Goal: Task Accomplishment & Management: Manage account settings

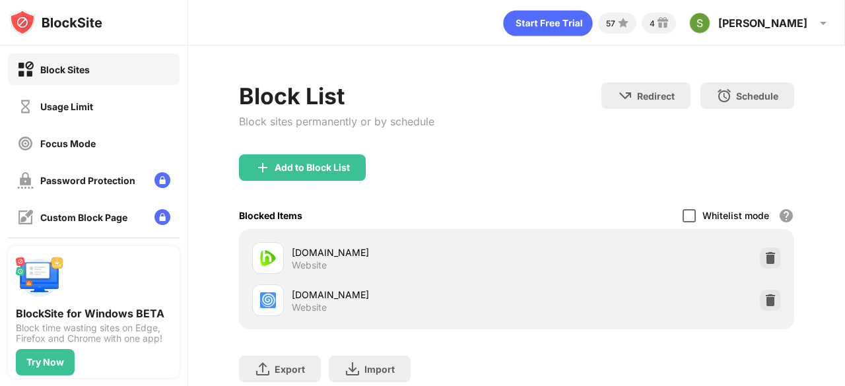
click at [683, 221] on div at bounding box center [689, 215] width 13 height 13
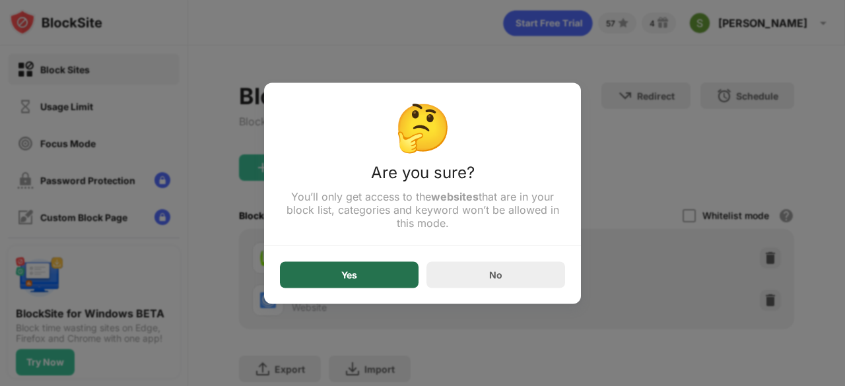
click at [361, 271] on div "Yes" at bounding box center [349, 274] width 139 height 26
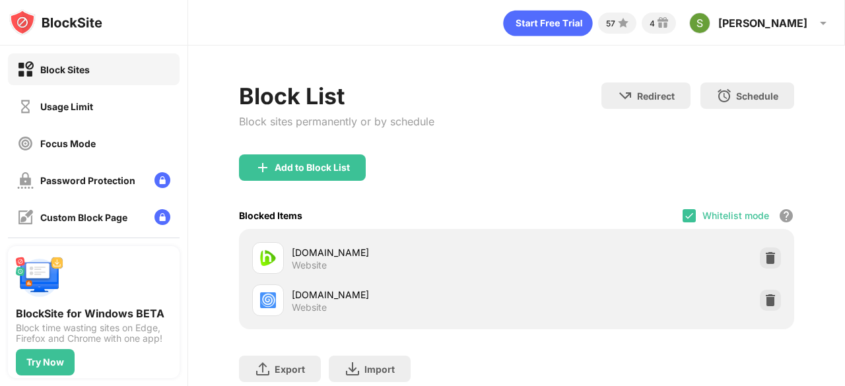
click at [683, 222] on div "Whitelist mode Block all websites except for those in your whitelist. Whitelist…" at bounding box center [739, 215] width 112 height 27
click at [684, 217] on img at bounding box center [689, 216] width 11 height 11
click at [683, 213] on div at bounding box center [689, 215] width 13 height 13
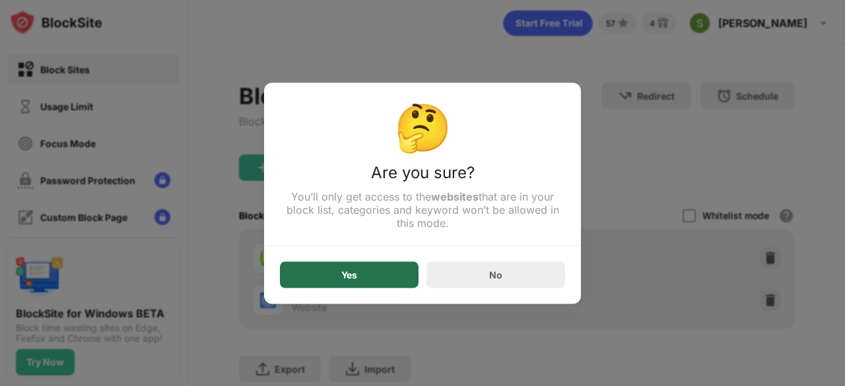
click at [386, 267] on div "Yes" at bounding box center [349, 274] width 139 height 26
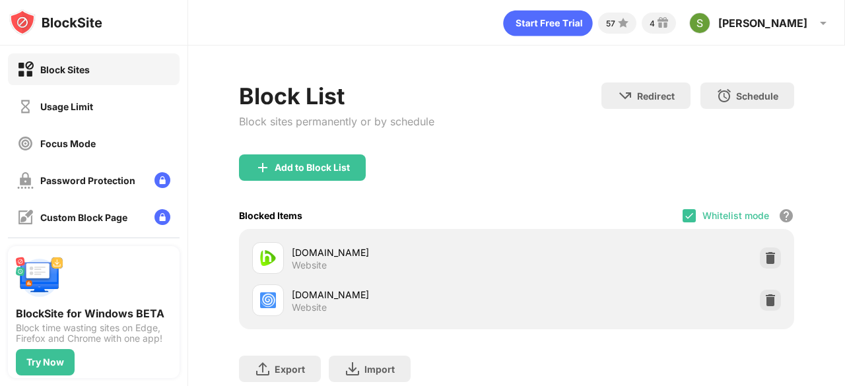
click at [688, 217] on div "Whitelist mode Block all websites except for those in your whitelist. Whitelist…" at bounding box center [739, 215] width 112 height 27
click at [684, 217] on img at bounding box center [689, 216] width 11 height 11
click at [683, 212] on div at bounding box center [689, 215] width 13 height 13
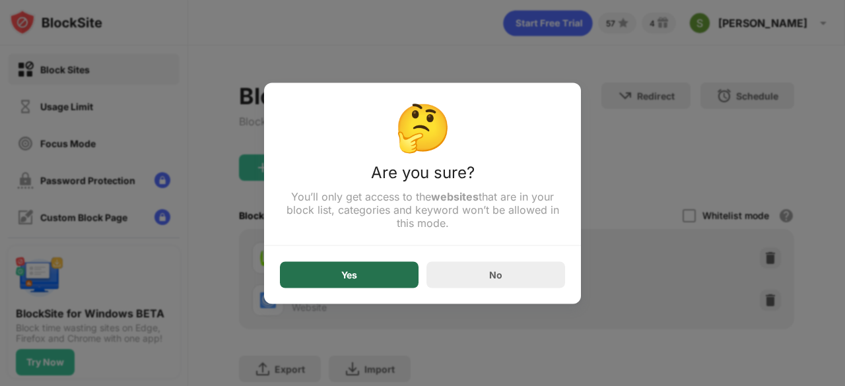
click at [344, 287] on div "Yes" at bounding box center [349, 274] width 139 height 26
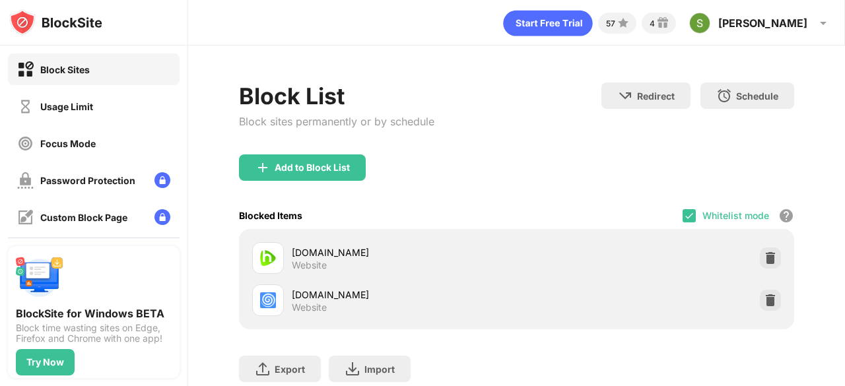
click at [683, 208] on div "Whitelist mode Block all websites except for those in your whitelist. Whitelist…" at bounding box center [739, 215] width 112 height 27
click at [684, 211] on img at bounding box center [689, 216] width 11 height 11
